Goal: Task Accomplishment & Management: Complete application form

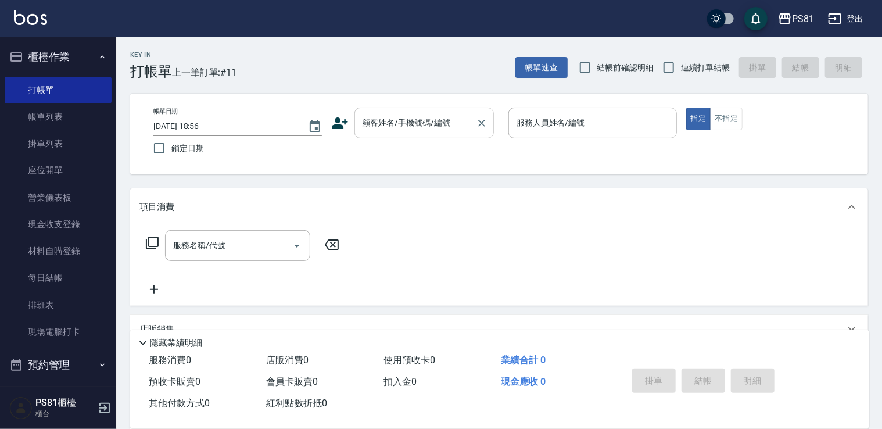
click at [419, 129] on input "顧客姓名/手機號碼/編號" at bounding box center [416, 123] width 112 height 20
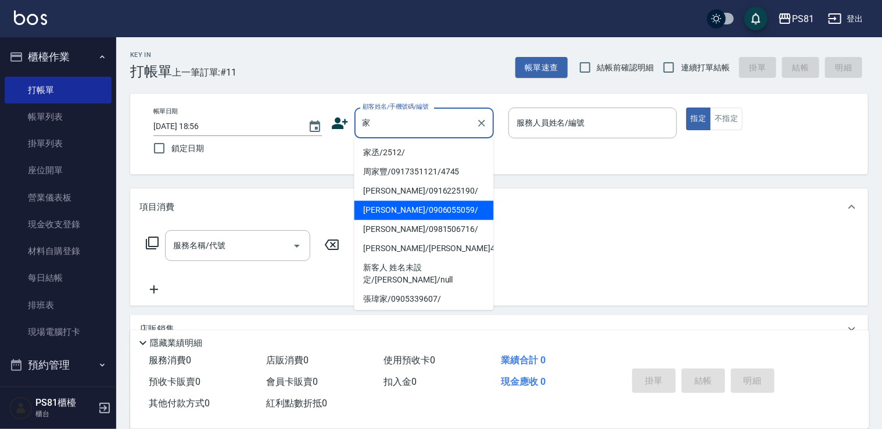
click at [442, 210] on li "[PERSON_NAME]/0906055059/" at bounding box center [423, 209] width 139 height 19
type input "[PERSON_NAME]/0906055059/"
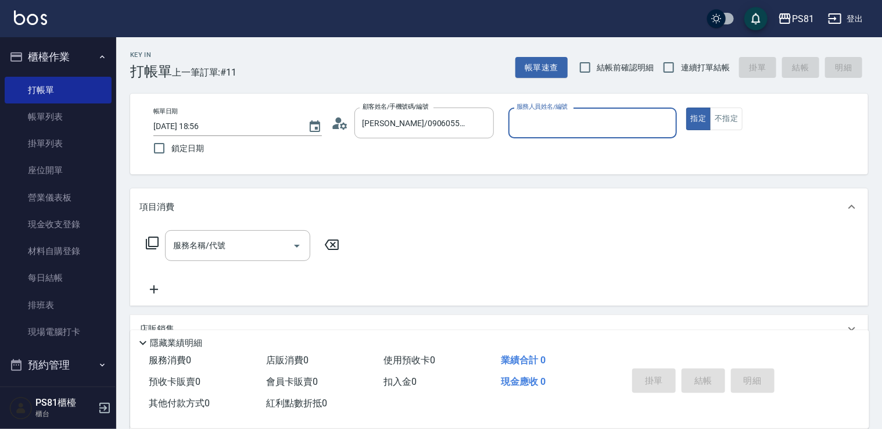
type input "小芸-8"
click at [693, 69] on span "連續打單結帳" at bounding box center [705, 68] width 49 height 12
click at [681, 69] on input "連續打單結帳" at bounding box center [669, 67] width 24 height 24
checkbox input "true"
click at [193, 242] on input "服務名稱/代號" at bounding box center [228, 245] width 117 height 20
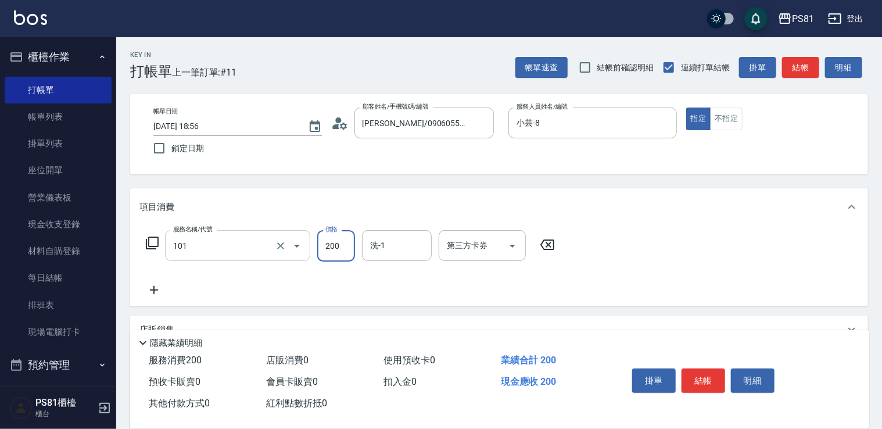
type input "一般洗髮(101)"
click at [687, 378] on button "結帳" at bounding box center [704, 380] width 44 height 24
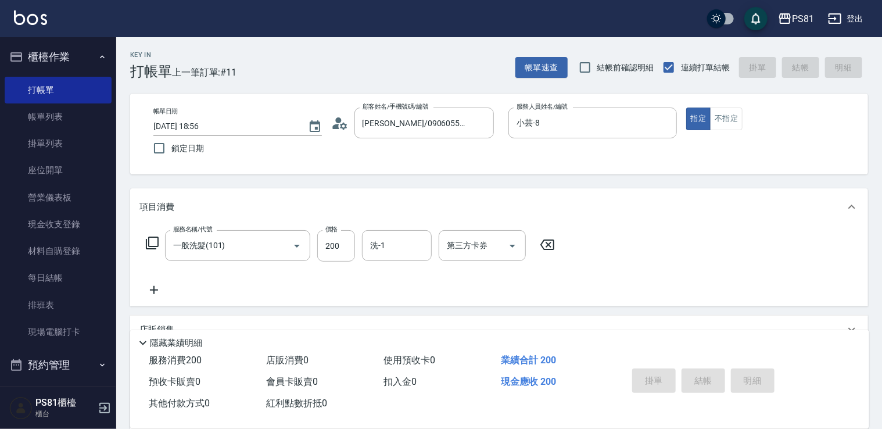
type input "[DATE] 19:41"
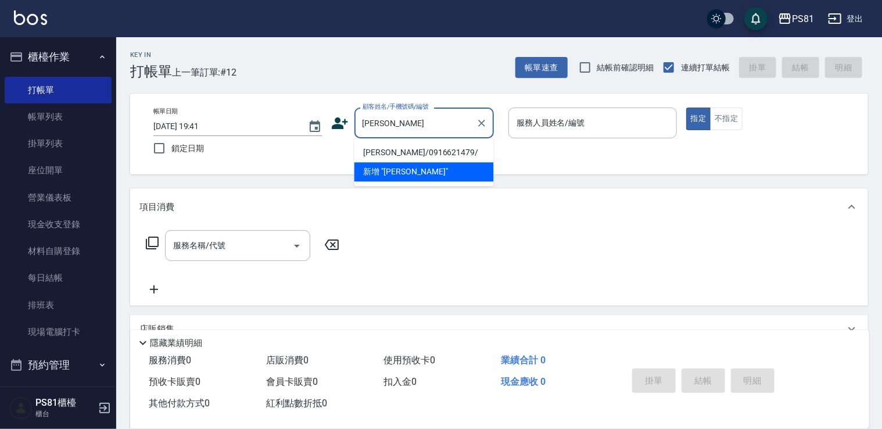
type input "[PERSON_NAME]/0916621479/"
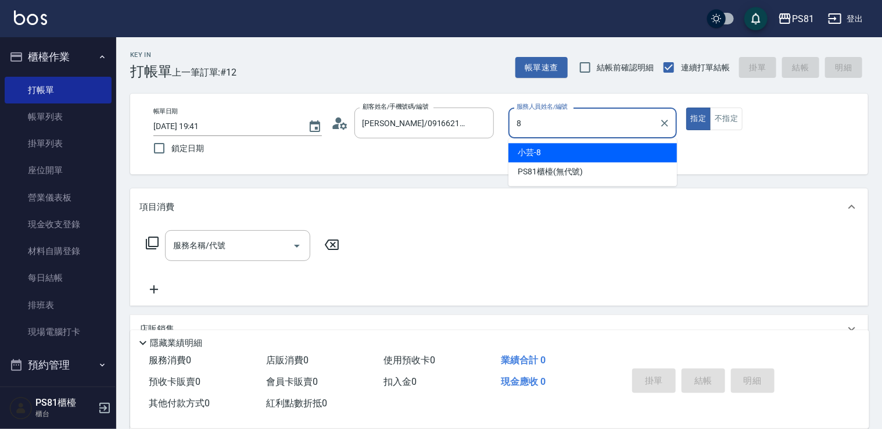
type input "小芸-8"
type button "true"
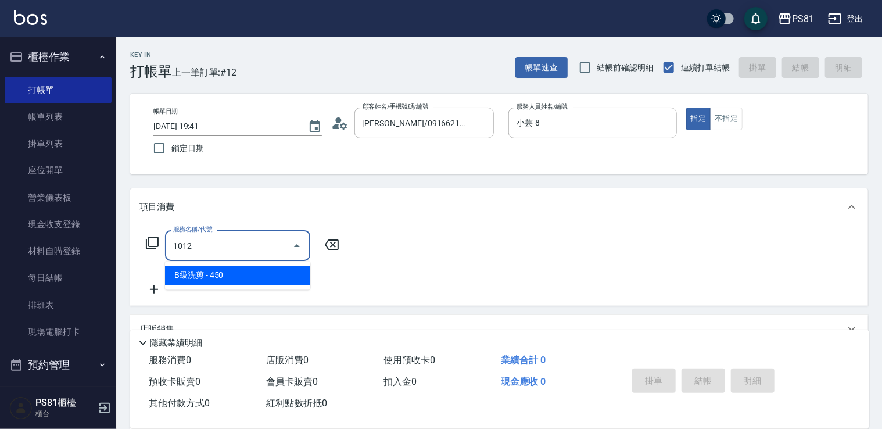
type input "B級洗剪(1012)"
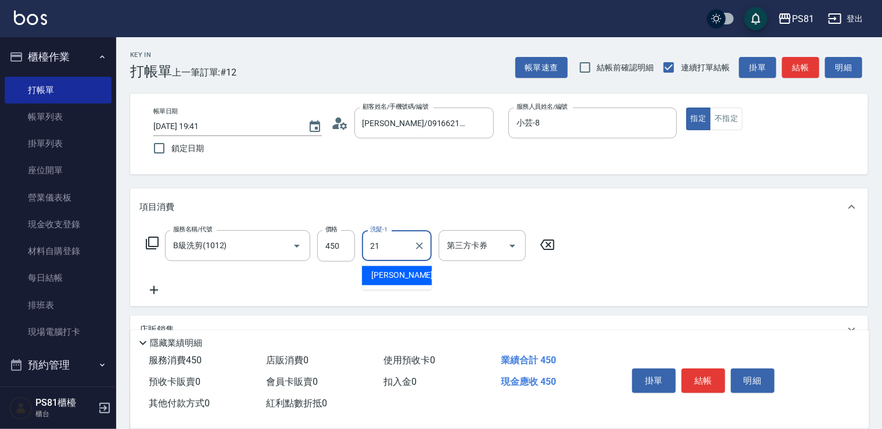
type input "Q比-21"
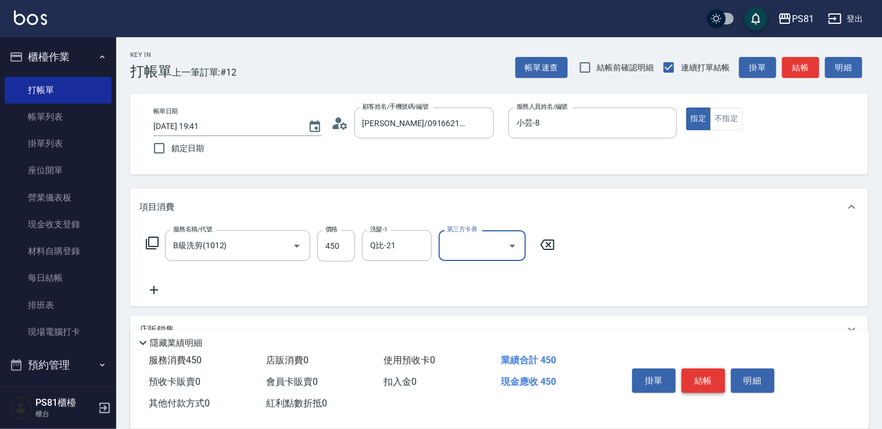
click at [693, 383] on button "結帳" at bounding box center [704, 380] width 44 height 24
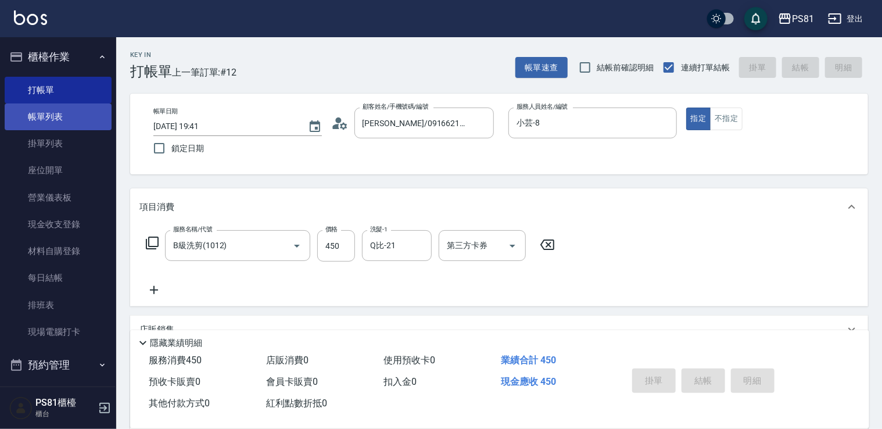
type input "[DATE] 19:48"
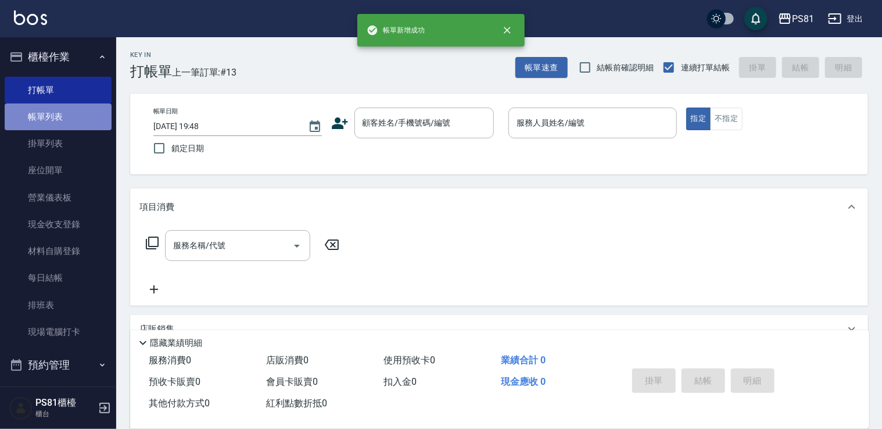
click at [66, 117] on link "帳單列表" at bounding box center [58, 116] width 107 height 27
